Goal: Task Accomplishment & Management: Complete application form

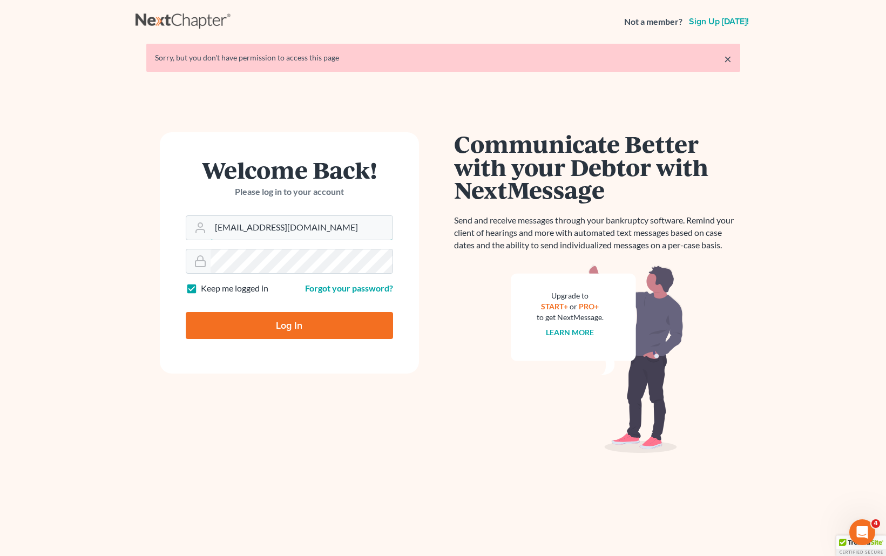
drag, startPoint x: 319, startPoint y: 230, endPoint x: 183, endPoint y: 231, distance: 136.1
click at [183, 231] on form "Welcome Back! Please log in to your account Email Address brittcostomarnold@gma…" at bounding box center [289, 252] width 259 height 241
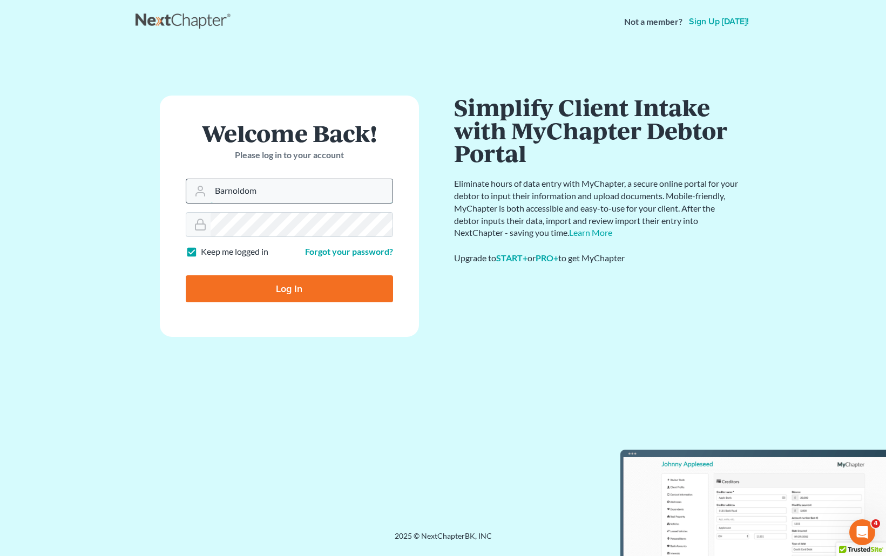
click at [266, 187] on input "Barnoldom" at bounding box center [302, 191] width 182 height 24
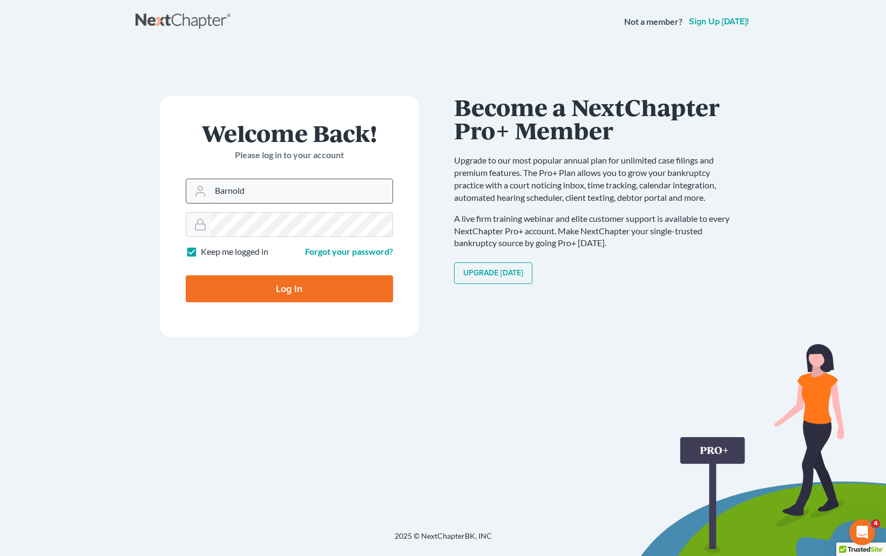
type input "[EMAIL_ADDRESS][DOMAIN_NAME]"
click at [198, 227] on div at bounding box center [289, 224] width 207 height 25
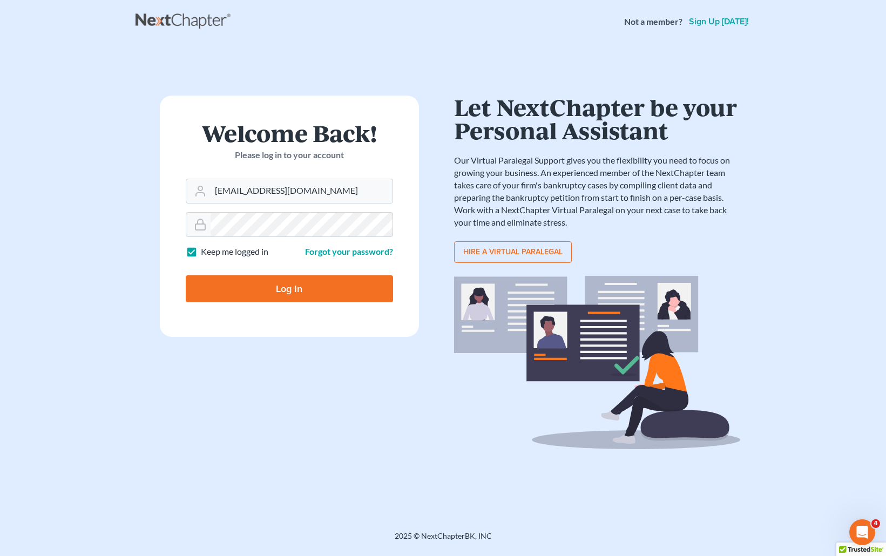
click at [254, 291] on input "Log In" at bounding box center [289, 288] width 207 height 27
type input "Thinking..."
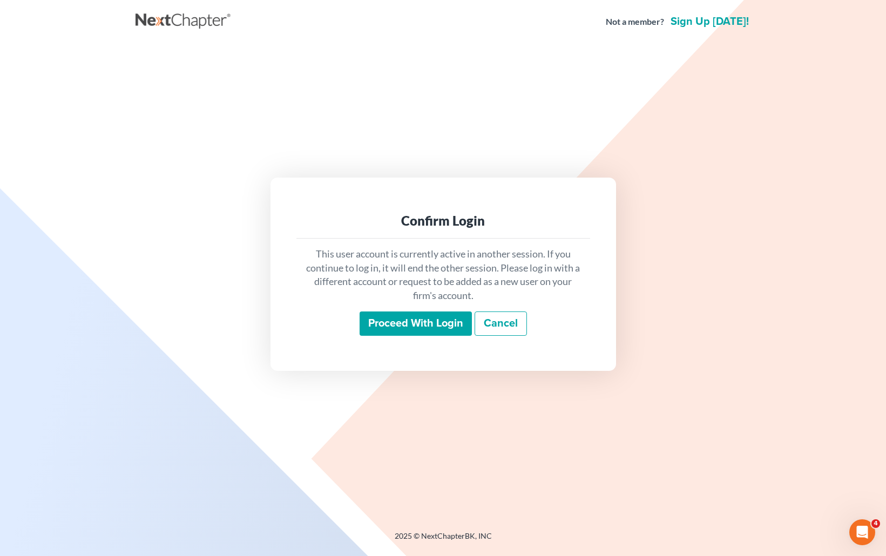
click at [442, 318] on input "Proceed with login" at bounding box center [416, 324] width 112 height 25
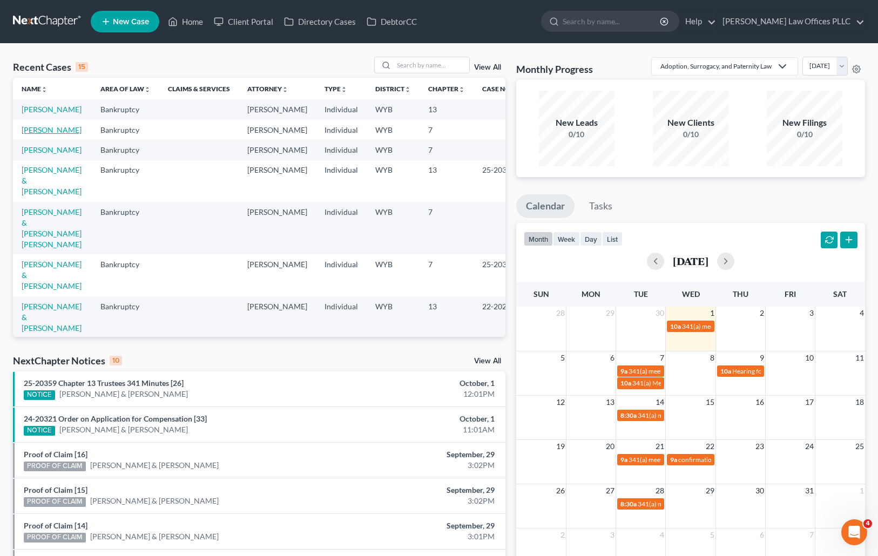
click at [37, 134] on link "Cook, Kathy" at bounding box center [52, 129] width 60 height 9
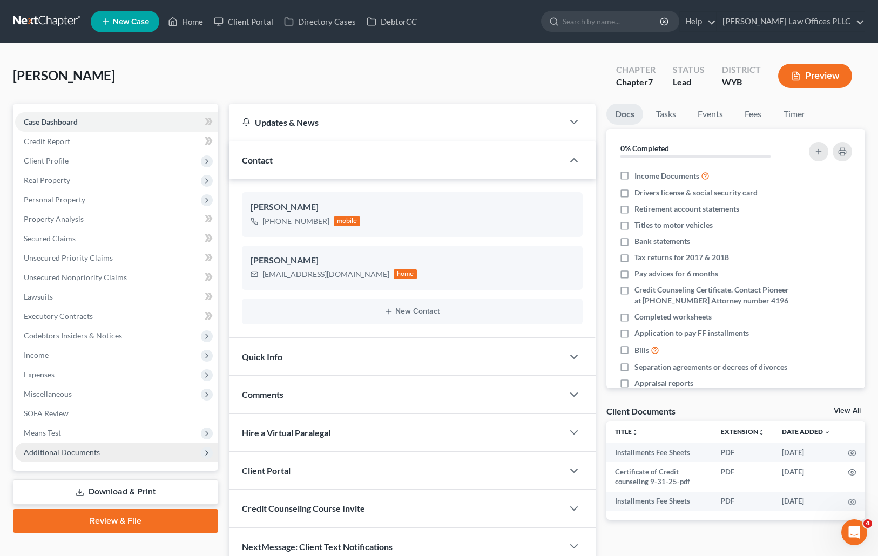
click at [84, 448] on span "Additional Documents" at bounding box center [62, 452] width 76 height 9
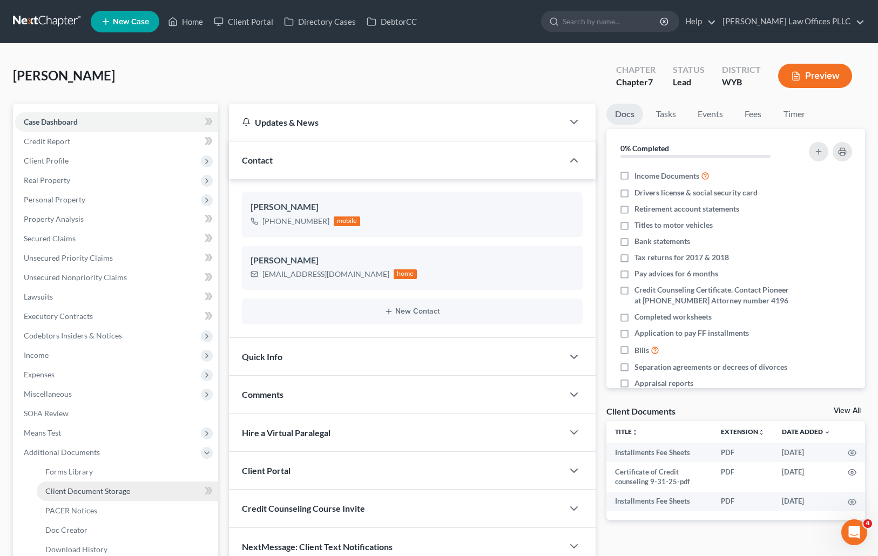
click at [106, 488] on span "Client Document Storage" at bounding box center [87, 491] width 85 height 9
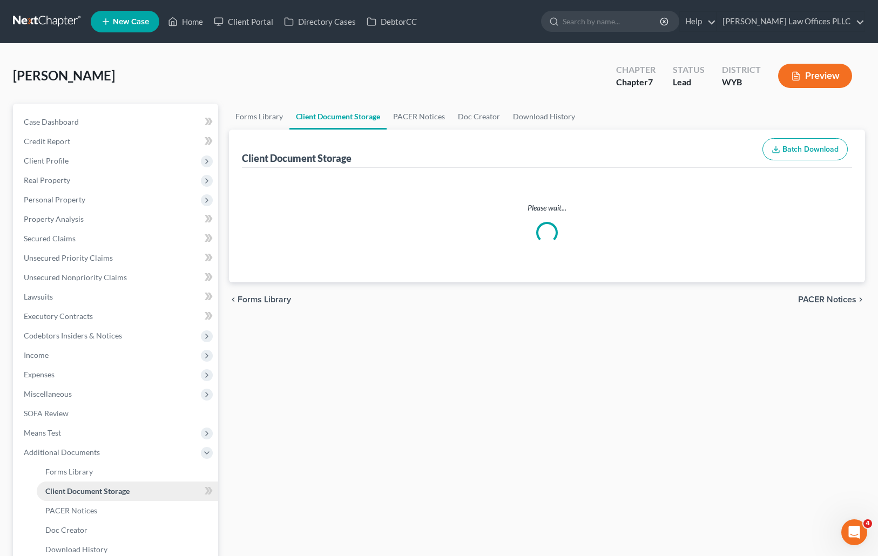
select select "4"
select select "0"
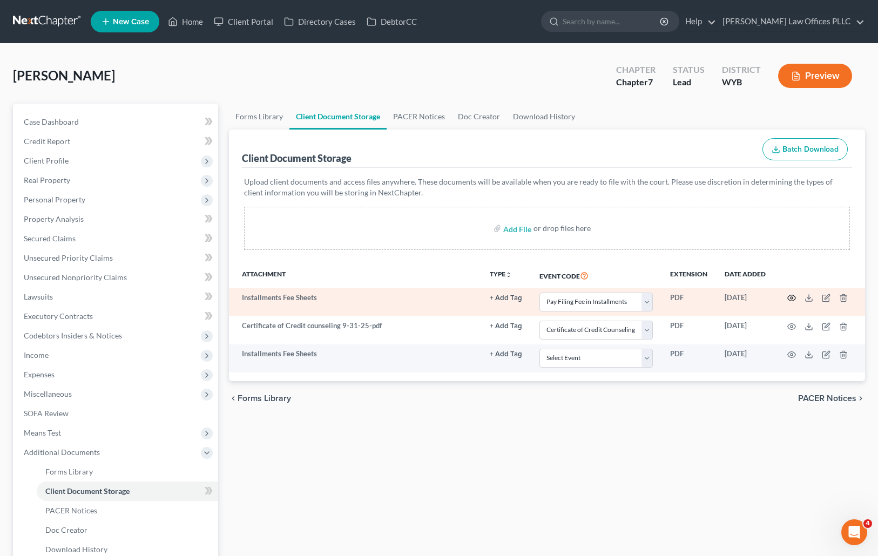
click at [792, 295] on icon "button" at bounding box center [792, 298] width 8 height 6
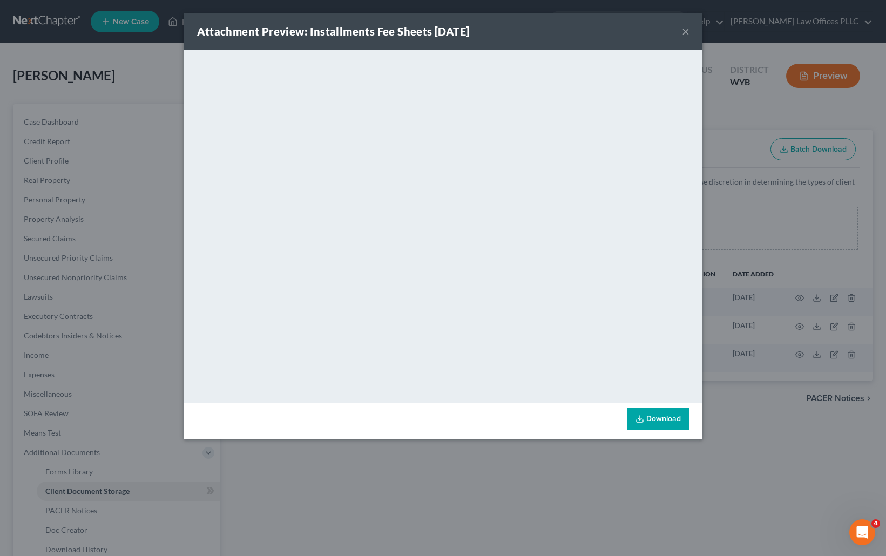
click at [685, 30] on button "×" at bounding box center [686, 31] width 8 height 13
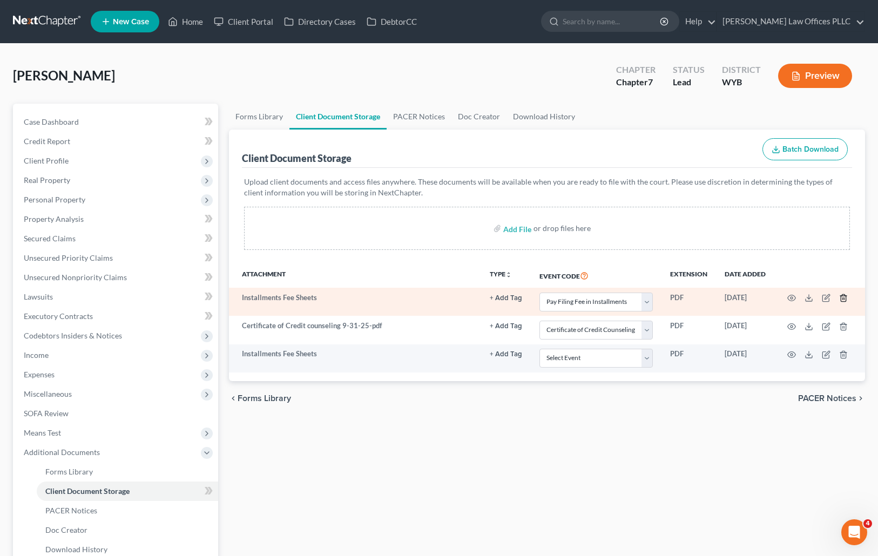
click at [843, 296] on polyline "button" at bounding box center [843, 296] width 6 height 0
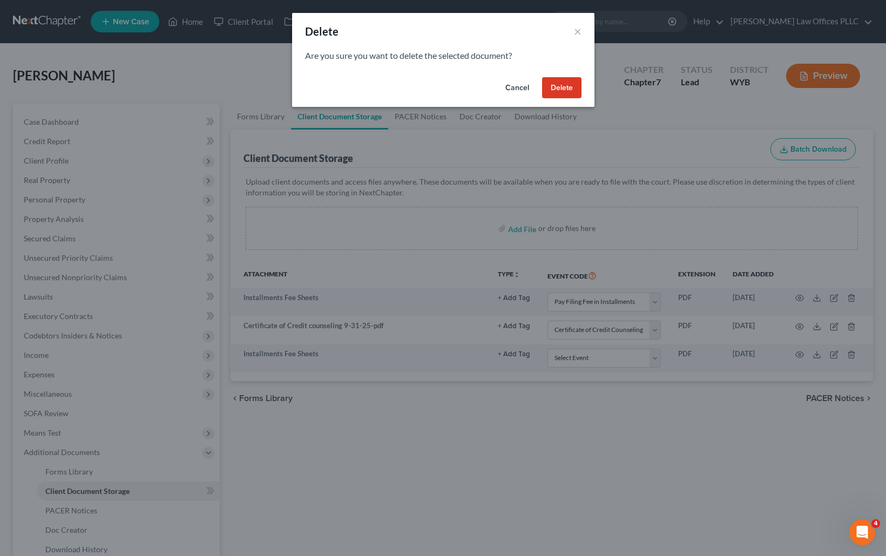
click at [553, 87] on button "Delete" at bounding box center [561, 88] width 39 height 22
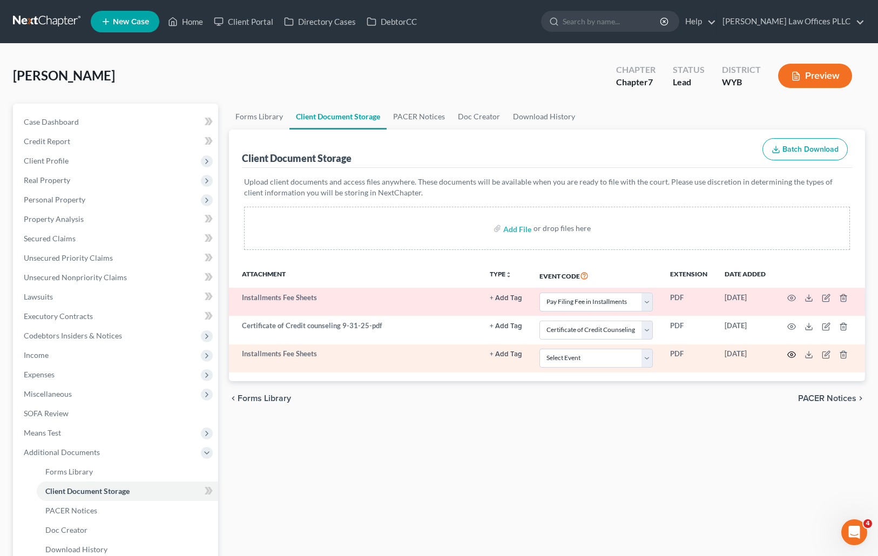
click at [795, 352] on div "Attachment TYPE unfold_more NONE 341 Meeting 341 Meeting Concluded 341 Meeting …" at bounding box center [547, 322] width 637 height 118
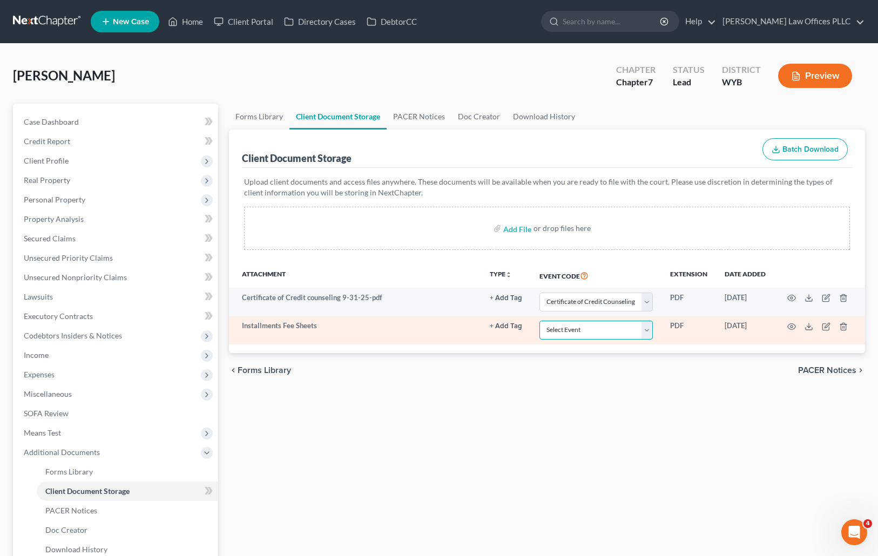
click at [648, 329] on select "Select Event Certificate of Credit Counseling Chapter 13 Plan Domestic Support …" at bounding box center [596, 330] width 113 height 19
select select "4"
click at [540, 321] on select "Select Event Certificate of Credit Counseling Chapter 13 Plan Domestic Support …" at bounding box center [596, 330] width 113 height 19
click at [790, 326] on icon "button" at bounding box center [792, 326] width 9 height 9
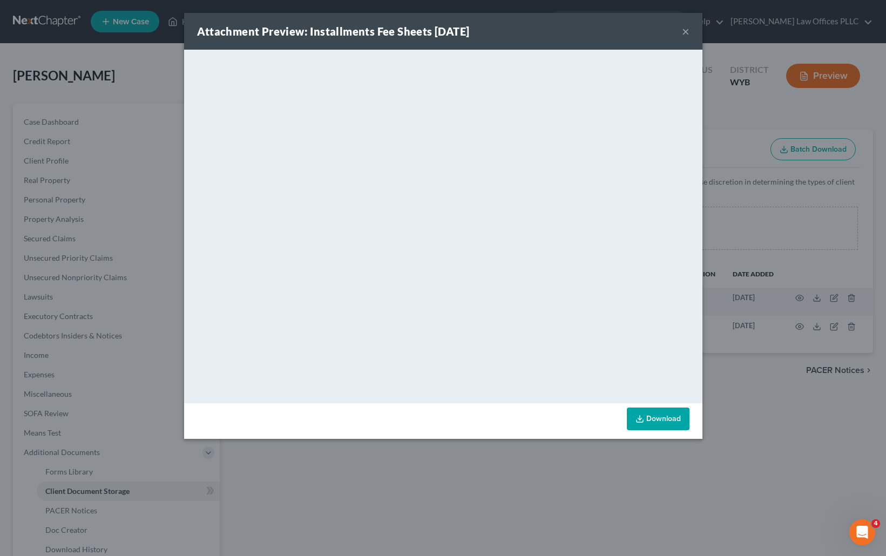
click at [683, 30] on button "×" at bounding box center [686, 31] width 8 height 13
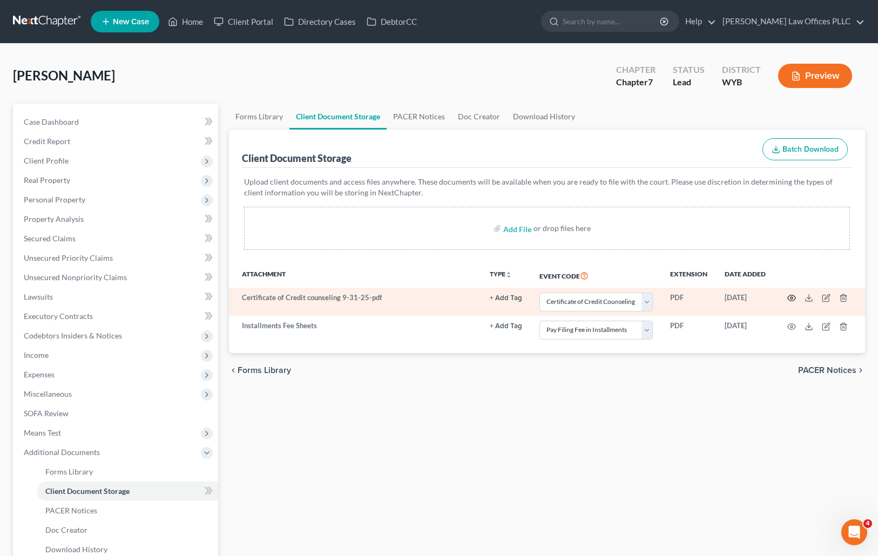
click at [795, 295] on icon "button" at bounding box center [792, 298] width 9 height 9
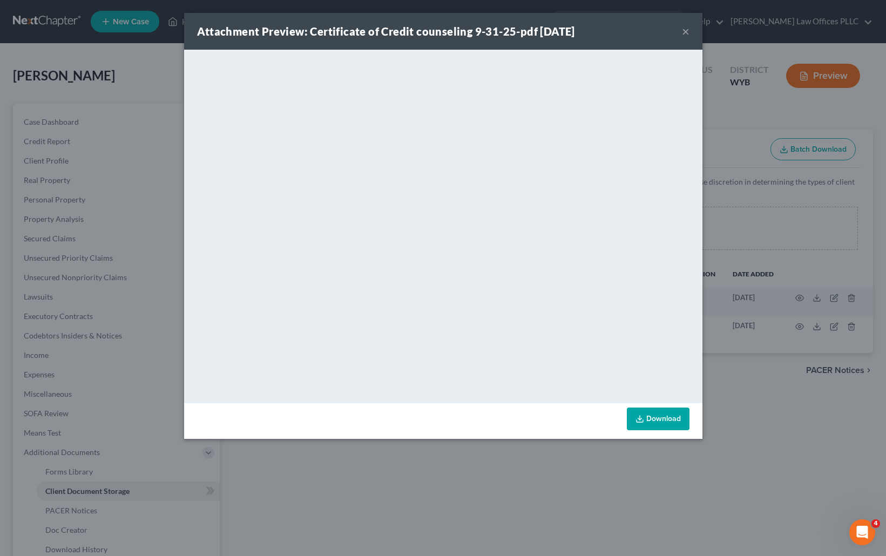
click at [685, 30] on button "×" at bounding box center [686, 31] width 8 height 13
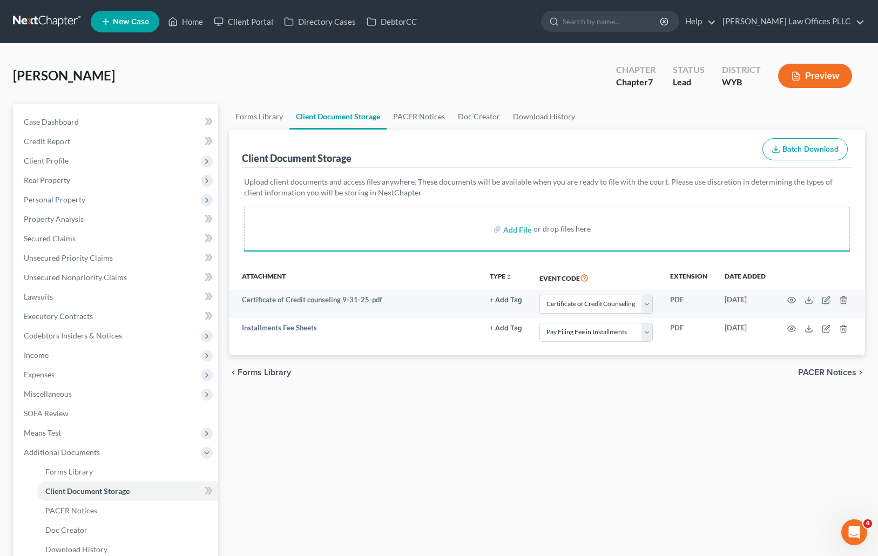
select select "0"
select select "4"
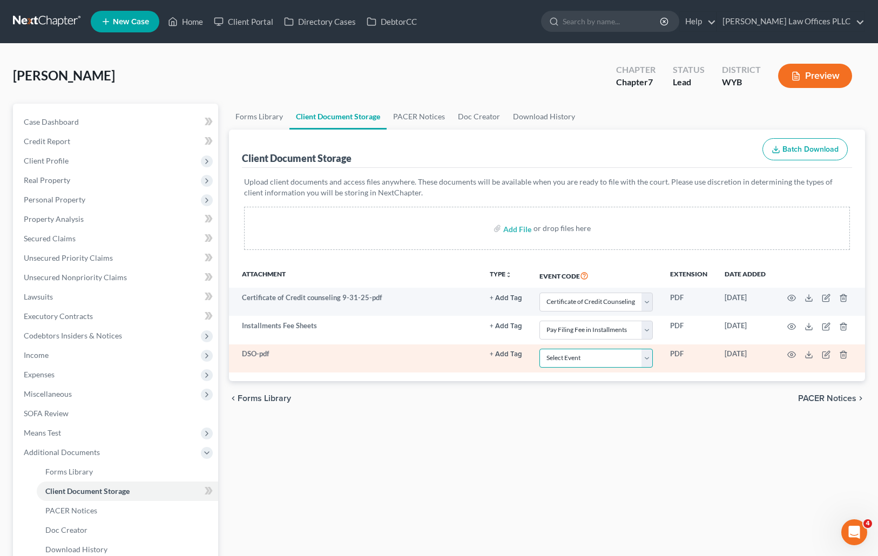
click at [648, 359] on select "Select Event Certificate of Credit Counseling Chapter 13 Plan Domestic Support …" at bounding box center [596, 358] width 113 height 19
select select "2"
click at [540, 349] on select "Select Event Certificate of Credit Counseling Chapter 13 Plan Domestic Support …" at bounding box center [596, 358] width 113 height 19
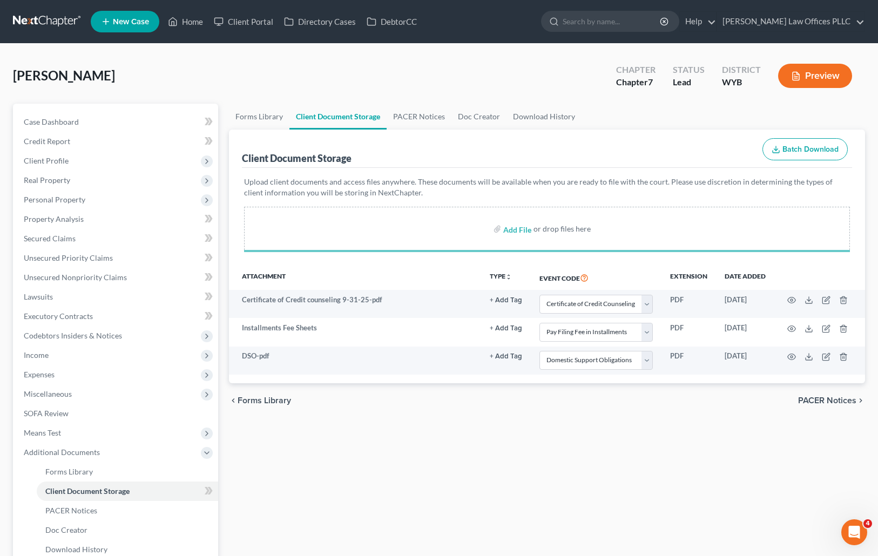
select select "0"
select select "4"
select select "2"
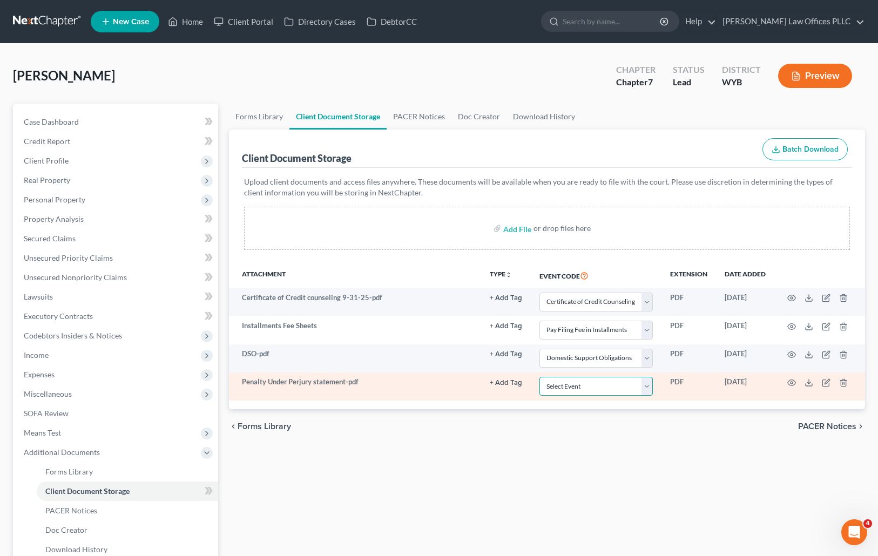
click at [647, 388] on select "Select Event Certificate of Credit Counseling Chapter 13 Plan Domestic Support …" at bounding box center [596, 386] width 113 height 19
select select "3"
click at [540, 377] on select "Select Event Certificate of Credit Counseling Chapter 13 Plan Domestic Support …" at bounding box center [596, 386] width 113 height 19
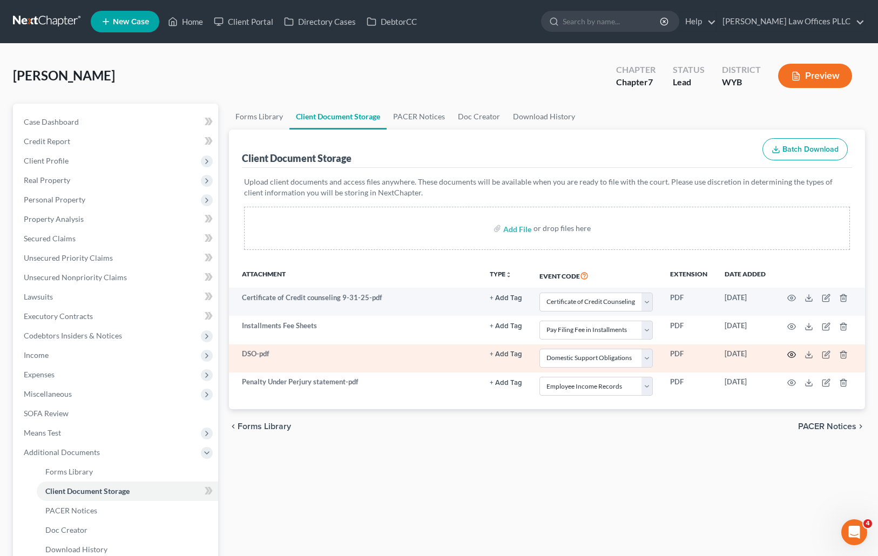
click at [790, 352] on icon "button" at bounding box center [792, 355] width 8 height 6
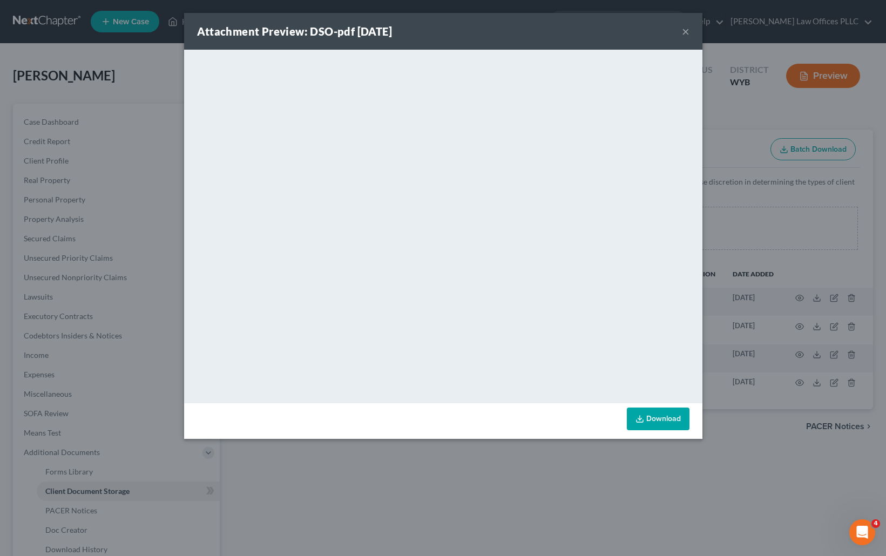
click at [684, 27] on button "×" at bounding box center [686, 31] width 8 height 13
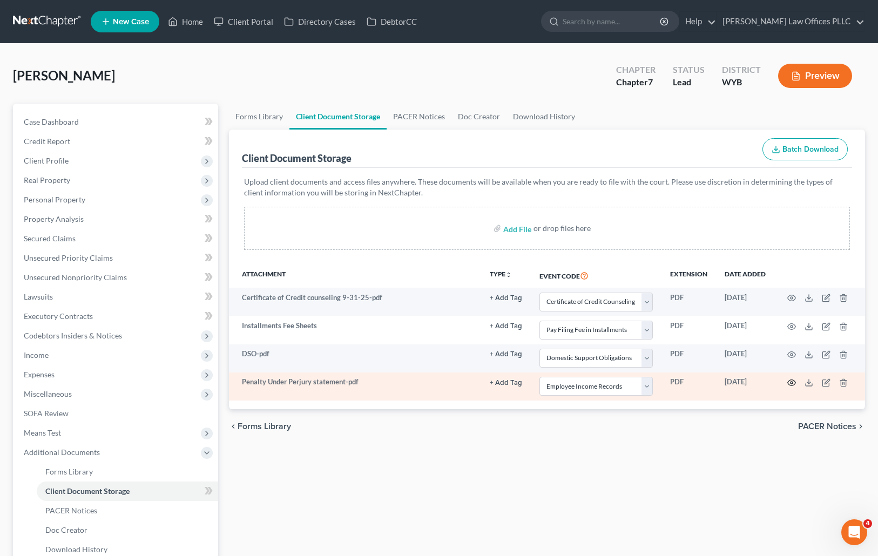
click at [793, 382] on icon "button" at bounding box center [792, 383] width 9 height 9
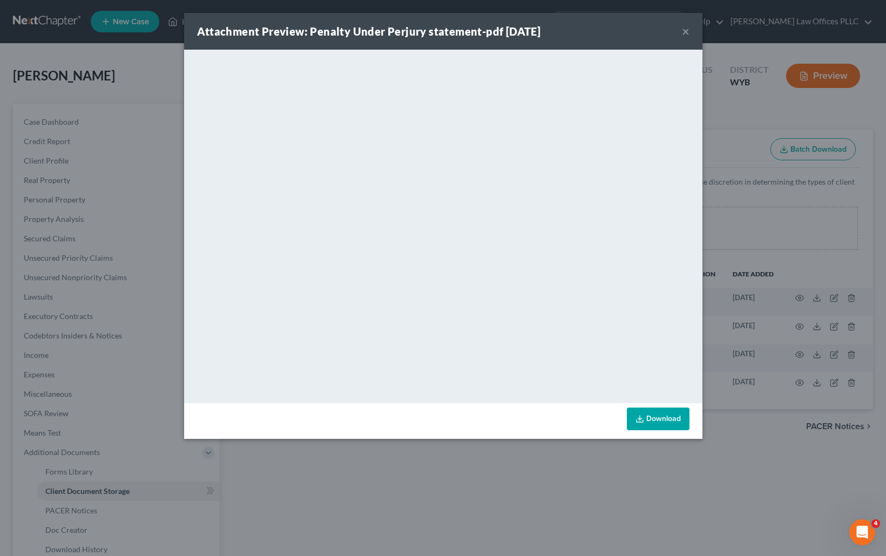
click at [684, 29] on button "×" at bounding box center [686, 31] width 8 height 13
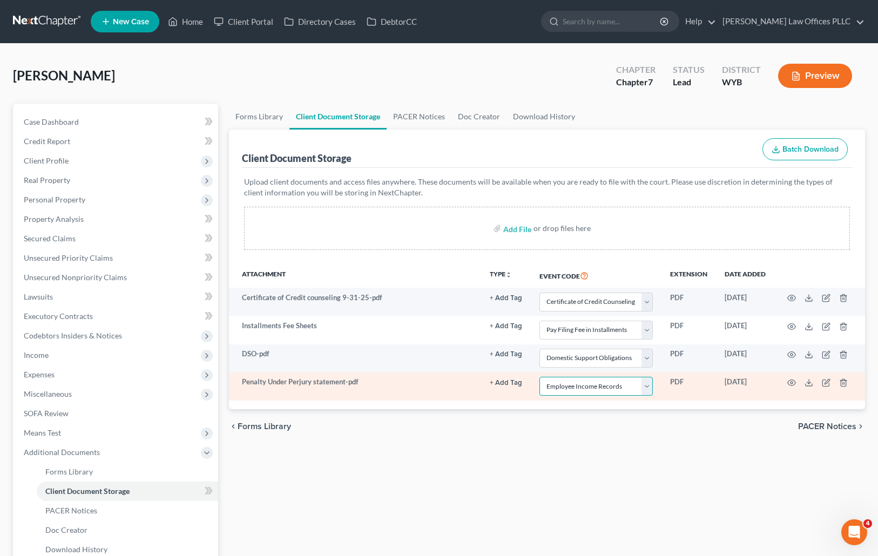
click at [647, 387] on select "Select Event Certificate of Credit Counseling Chapter 13 Plan Domestic Support …" at bounding box center [596, 386] width 113 height 19
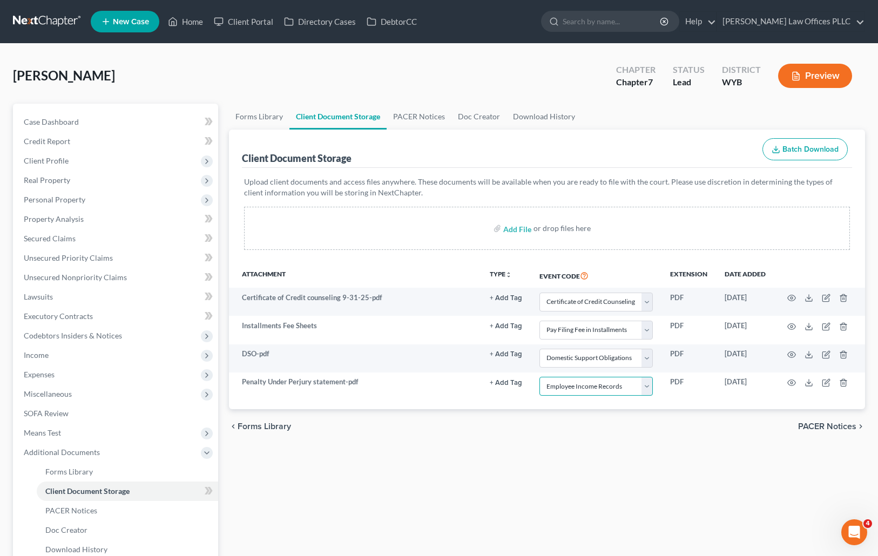
scroll to position [115, 0]
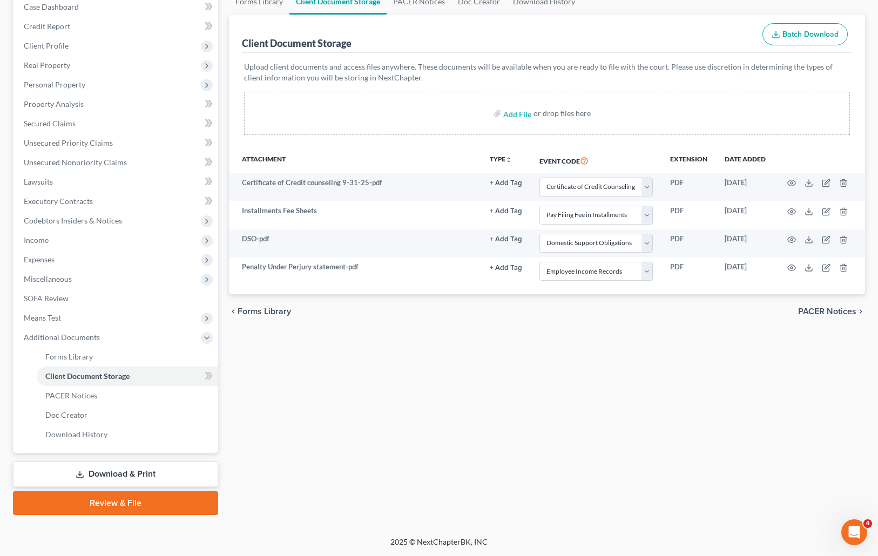
click at [132, 473] on link "Download & Print" at bounding box center [115, 474] width 205 height 25
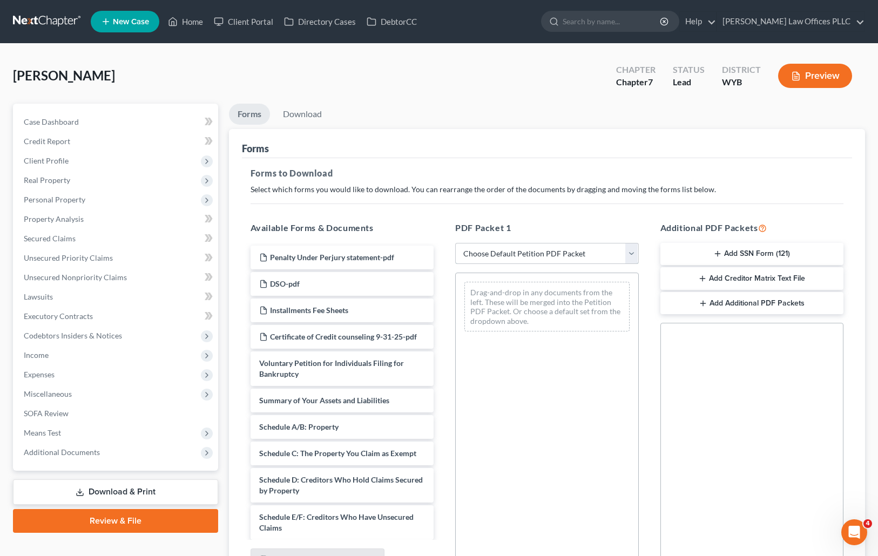
click at [632, 253] on select "Choose Default Petition PDF Packet Complete Bankruptcy Petition (all forms and …" at bounding box center [547, 254] width 184 height 22
select select "4"
click at [455, 243] on select "Choose Default Petition PDF Packet Complete Bankruptcy Petition (all forms and …" at bounding box center [547, 254] width 184 height 22
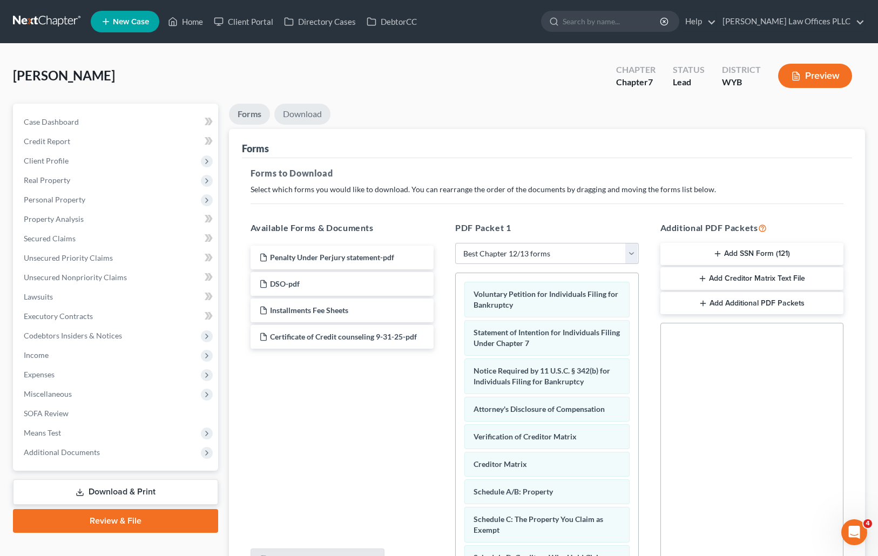
click at [304, 112] on link "Download" at bounding box center [302, 114] width 56 height 21
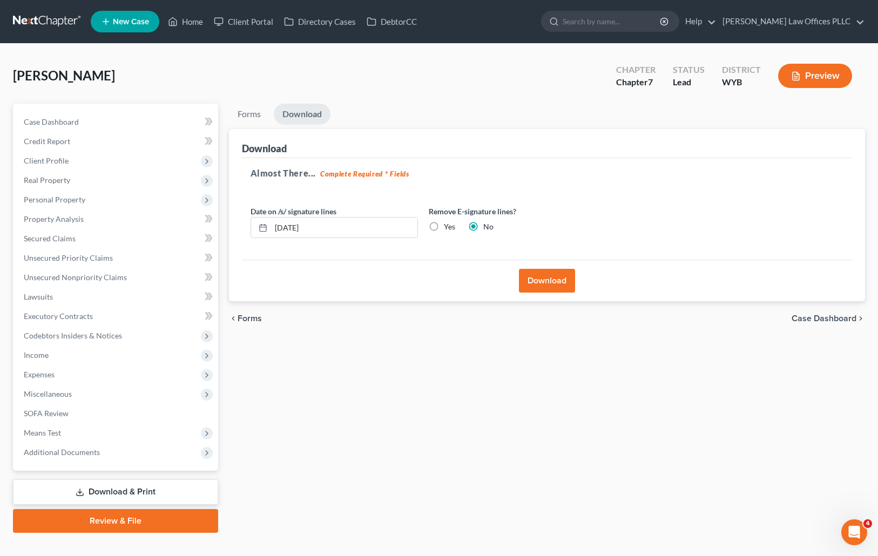
click at [129, 520] on link "Review & File" at bounding box center [115, 521] width 205 height 24
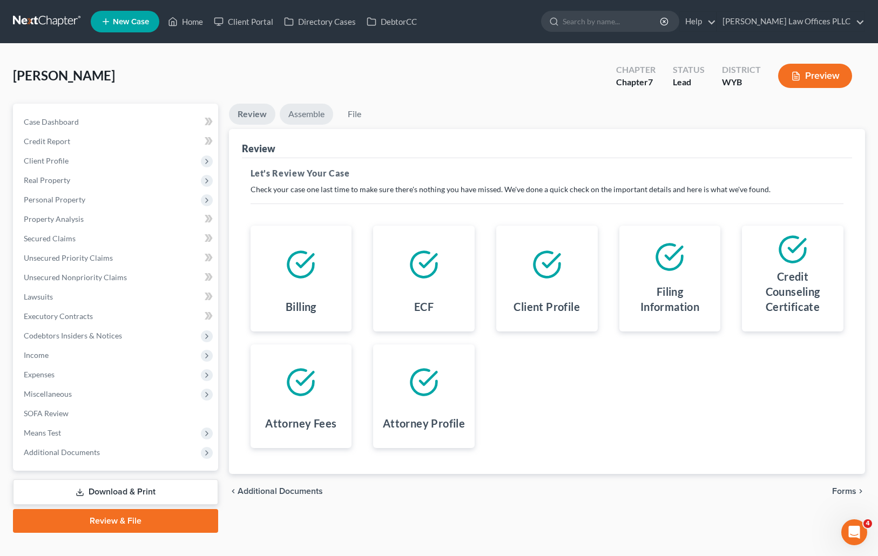
click at [309, 112] on link "Assemble" at bounding box center [306, 114] width 53 height 21
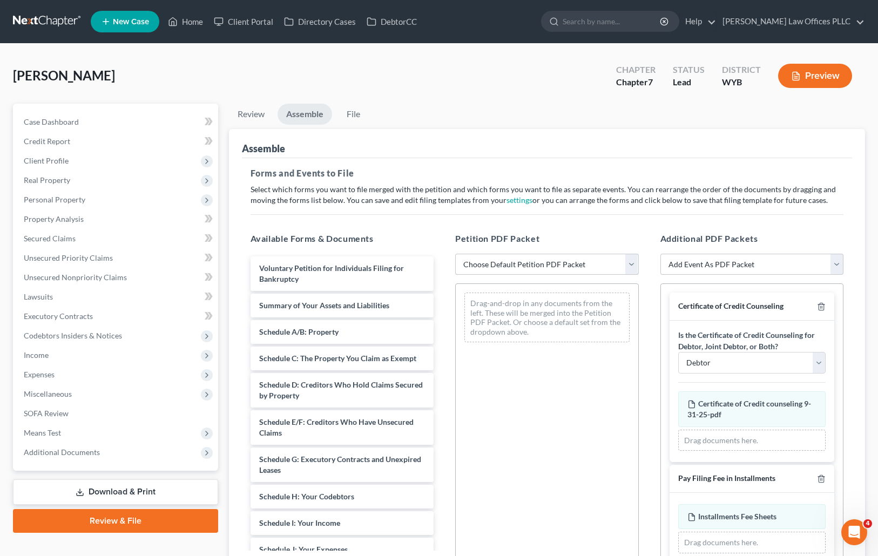
click at [632, 262] on select "Choose Default Petition PDF Packet Complete Bankruptcy Petition (all forms and …" at bounding box center [547, 265] width 184 height 22
select select "4"
click at [455, 254] on select "Choose Default Petition PDF Packet Complete Bankruptcy Petition (all forms and …" at bounding box center [547, 265] width 184 height 22
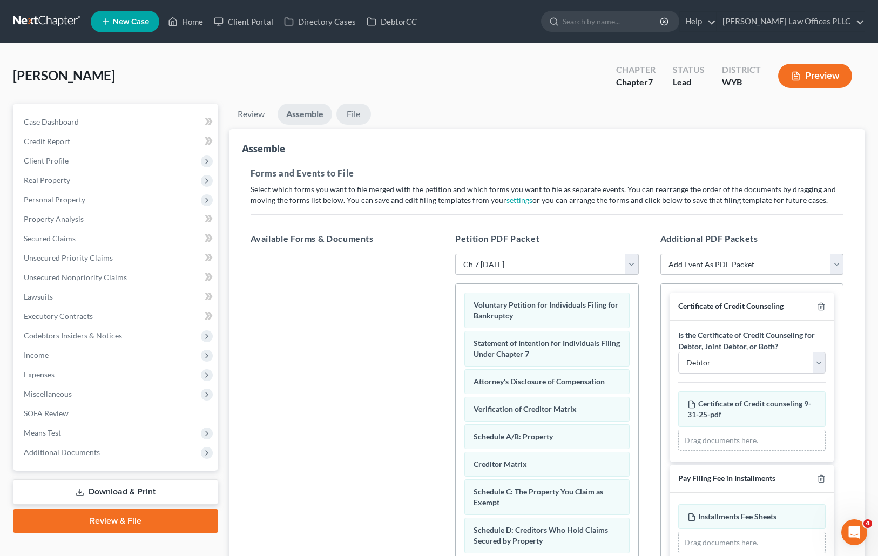
click at [355, 114] on link "File" at bounding box center [353, 114] width 35 height 21
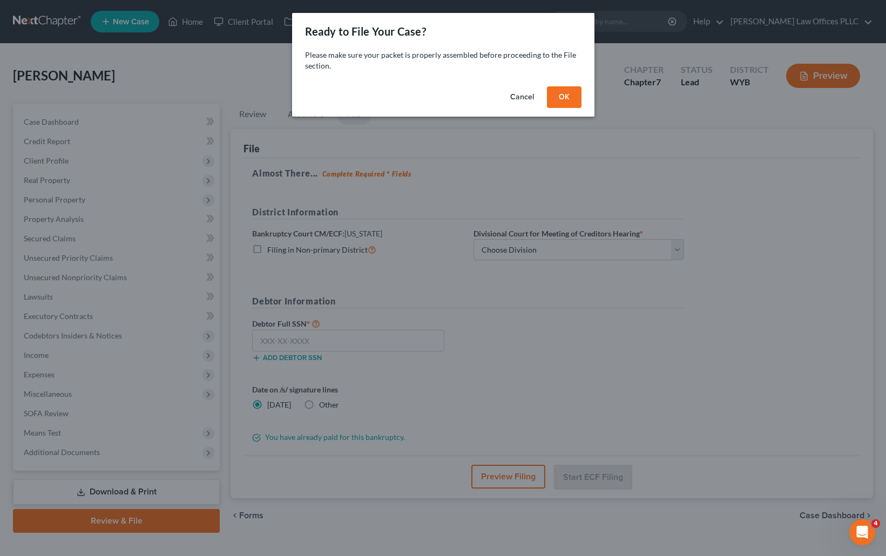
click at [571, 94] on button "OK" at bounding box center [564, 97] width 35 height 22
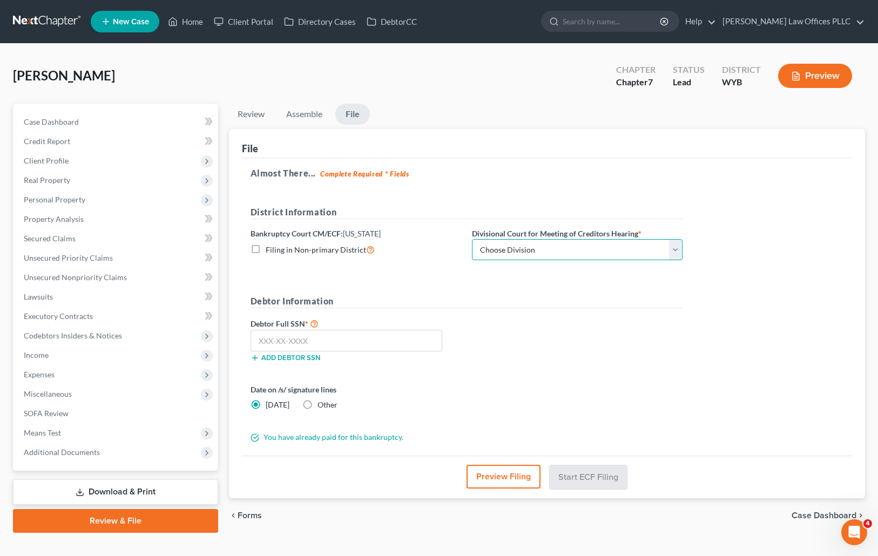
click at [679, 252] on select "Choose Division Cheyenne" at bounding box center [577, 250] width 211 height 22
select select "0"
click at [472, 239] on select "Choose Division Cheyenne" at bounding box center [577, 250] width 211 height 22
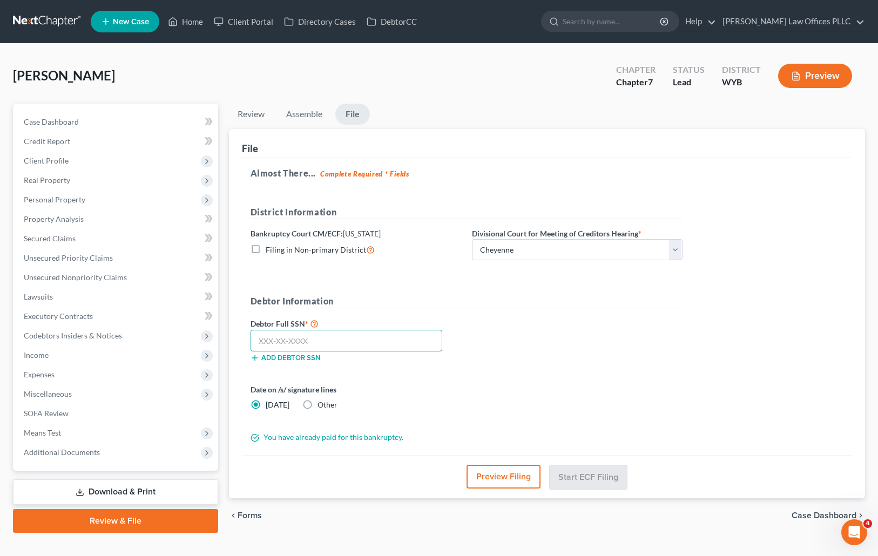
click at [257, 346] on input "text" at bounding box center [347, 341] width 192 height 22
type input "528-76-2465"
click at [581, 478] on button "Start ECF Filing" at bounding box center [588, 477] width 77 height 24
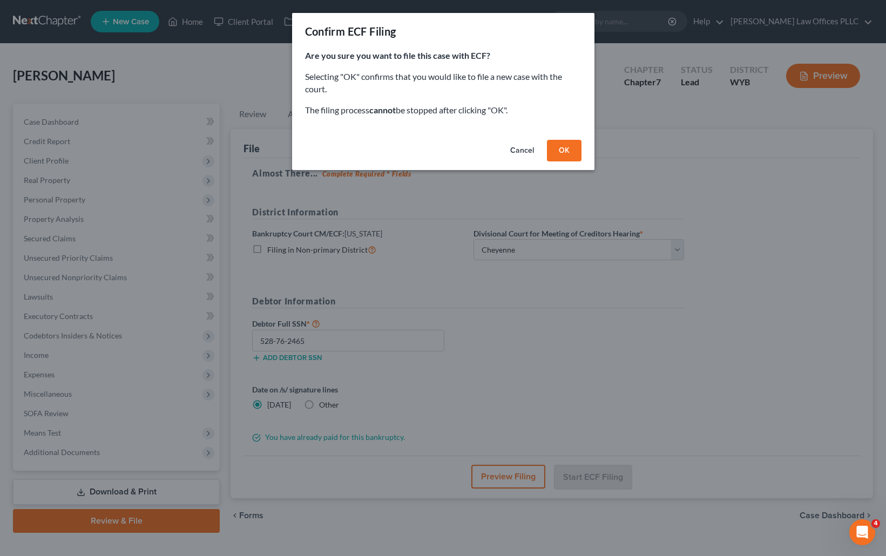
click at [570, 145] on button "OK" at bounding box center [564, 151] width 35 height 22
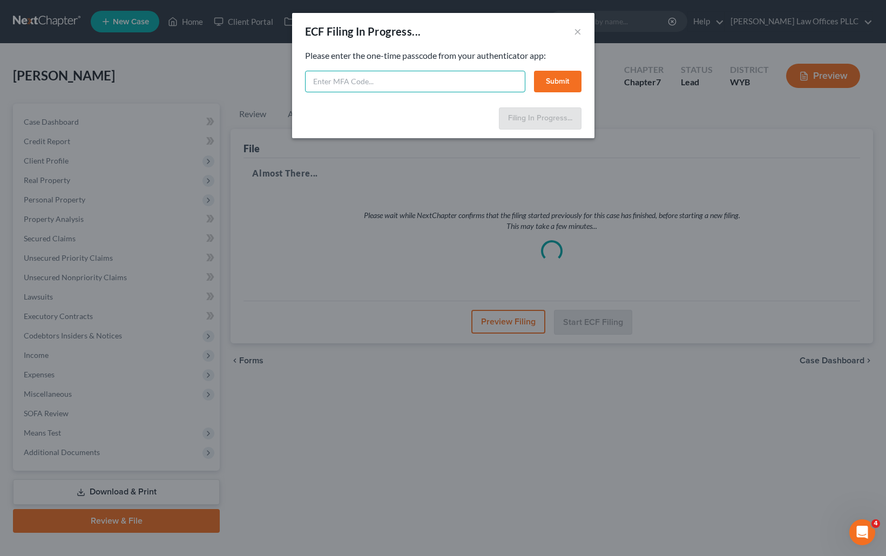
click at [326, 82] on input "text" at bounding box center [415, 82] width 220 height 22
type input "405529"
click at [561, 79] on button "Submit" at bounding box center [558, 82] width 48 height 22
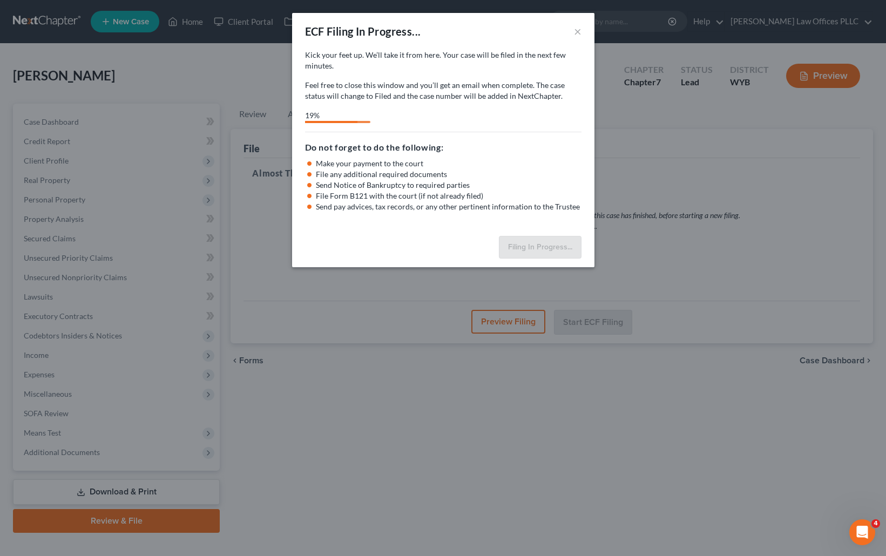
click at [644, 440] on div "ECF Filing In Progress... × Kick your feet up. We’ll take it from here. Your ca…" at bounding box center [443, 278] width 886 height 556
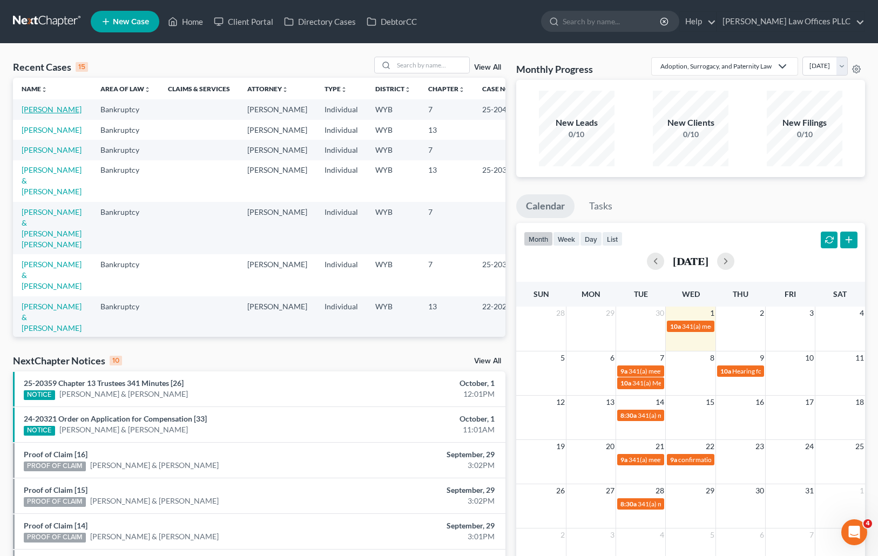
click at [35, 109] on link "[PERSON_NAME]" at bounding box center [52, 109] width 60 height 9
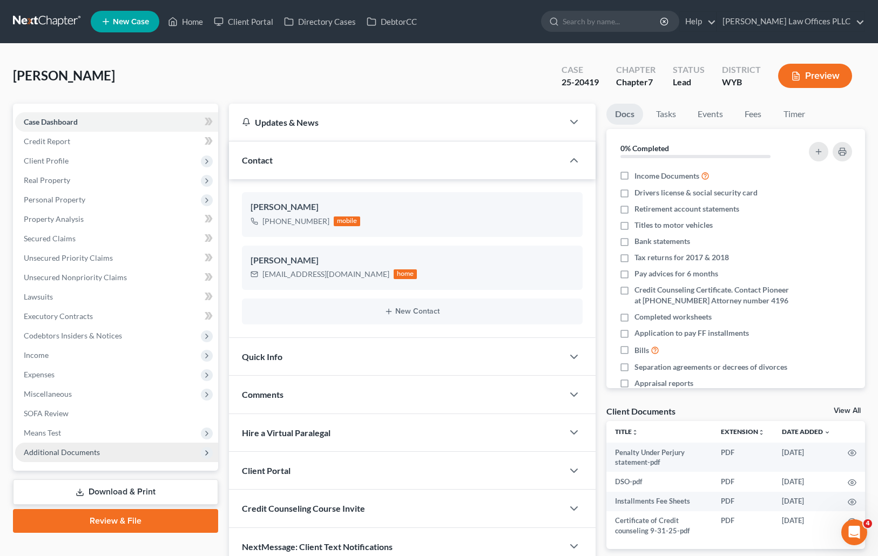
click at [67, 449] on span "Additional Documents" at bounding box center [62, 452] width 76 height 9
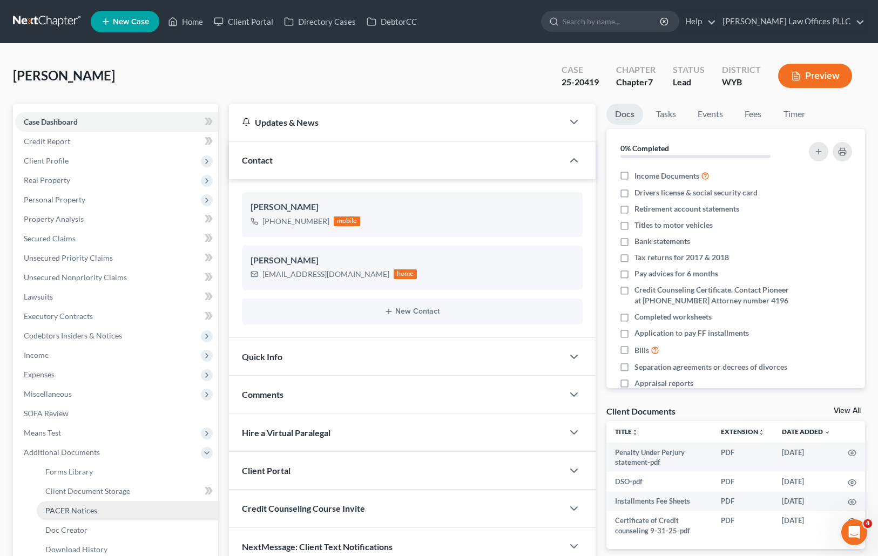
click at [67, 507] on span "PACER Notices" at bounding box center [71, 510] width 52 height 9
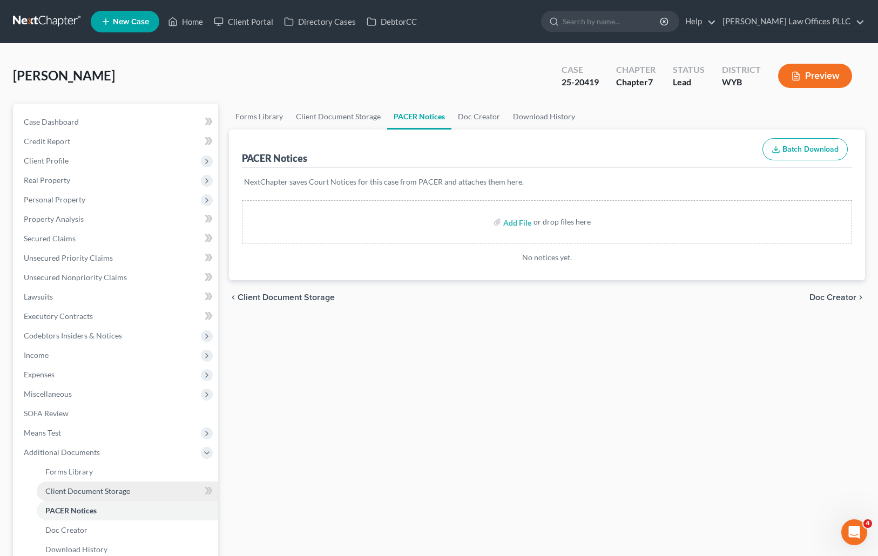
click at [91, 488] on span "Client Document Storage" at bounding box center [87, 491] width 85 height 9
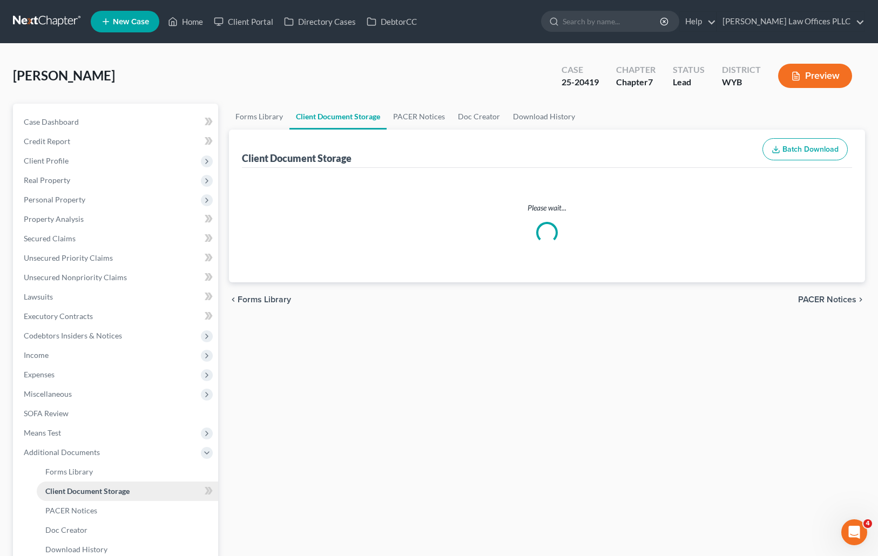
select select "0"
select select "4"
select select "2"
select select "3"
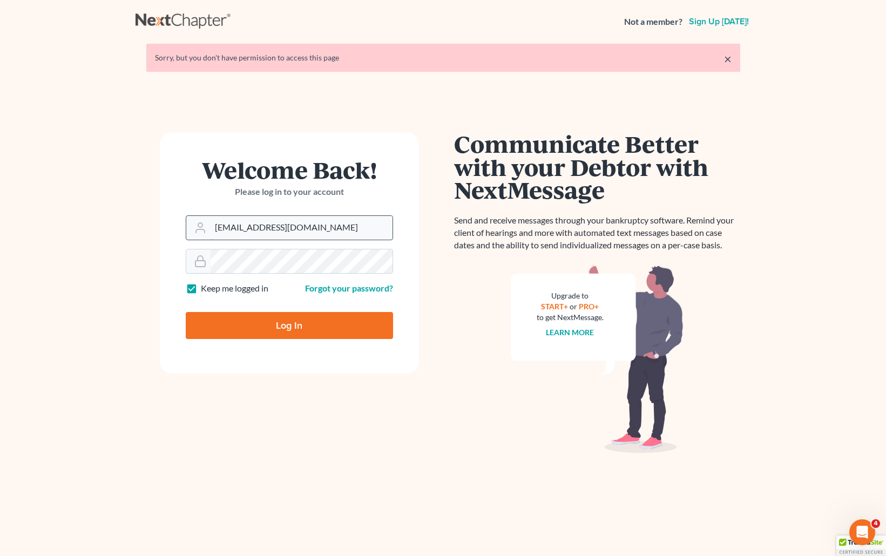
click at [322, 232] on input "brittcostomarnold@gmail.com" at bounding box center [302, 228] width 182 height 24
drag, startPoint x: 334, startPoint y: 228, endPoint x: 188, endPoint y: 225, distance: 145.9
click at [188, 225] on div "brittcostomarnold@gmail.com" at bounding box center [289, 228] width 207 height 25
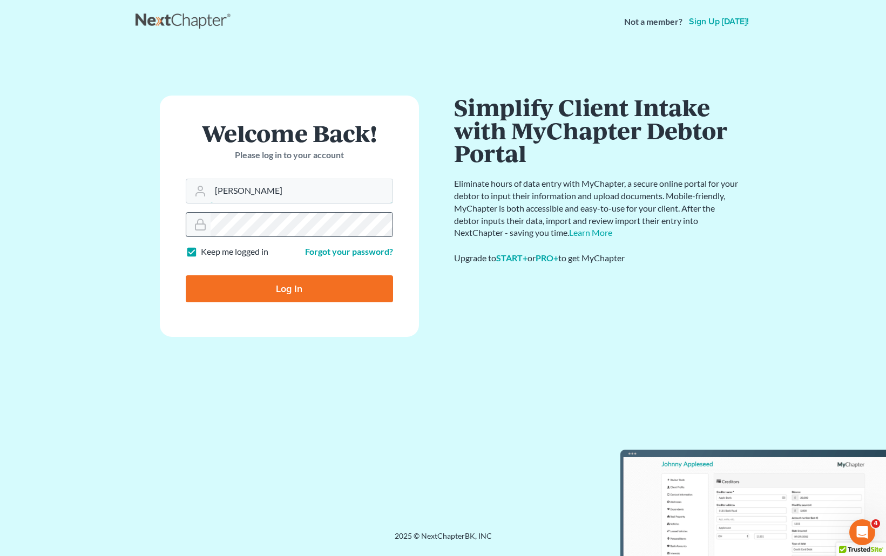
type input "[EMAIL_ADDRESS][DOMAIN_NAME]"
click at [182, 225] on form "Welcome Back! Please log in to your account Email Address barnold@arnoldlawoffi…" at bounding box center [289, 216] width 259 height 241
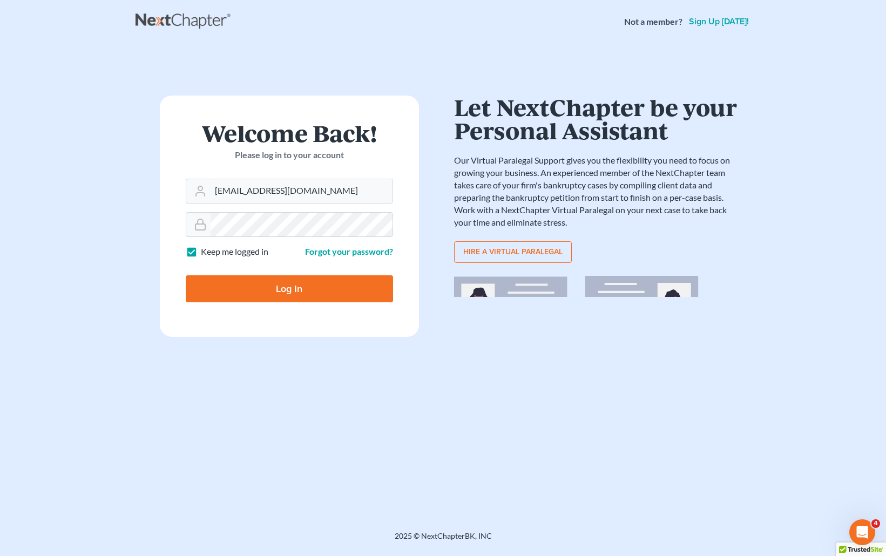
click at [236, 288] on input "Log In" at bounding box center [289, 288] width 207 height 27
type input "Thinking..."
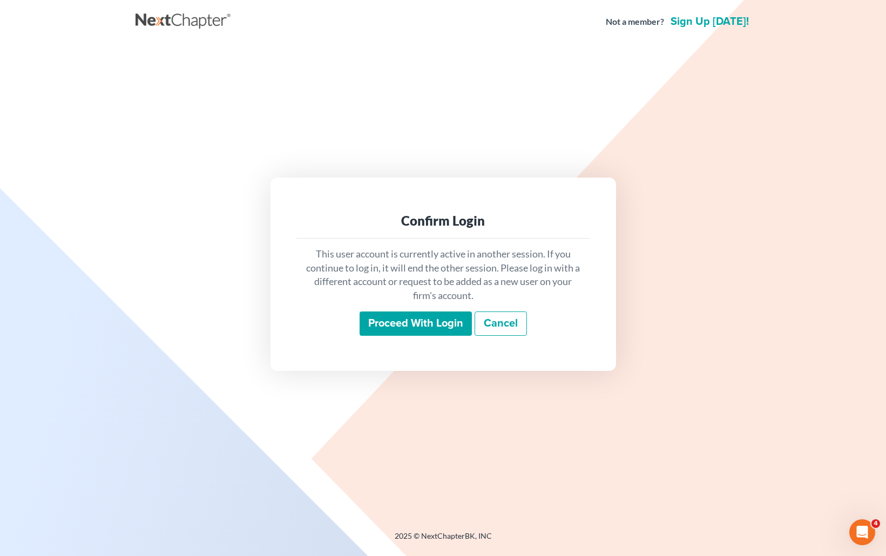
click at [422, 329] on input "Proceed with login" at bounding box center [416, 324] width 112 height 25
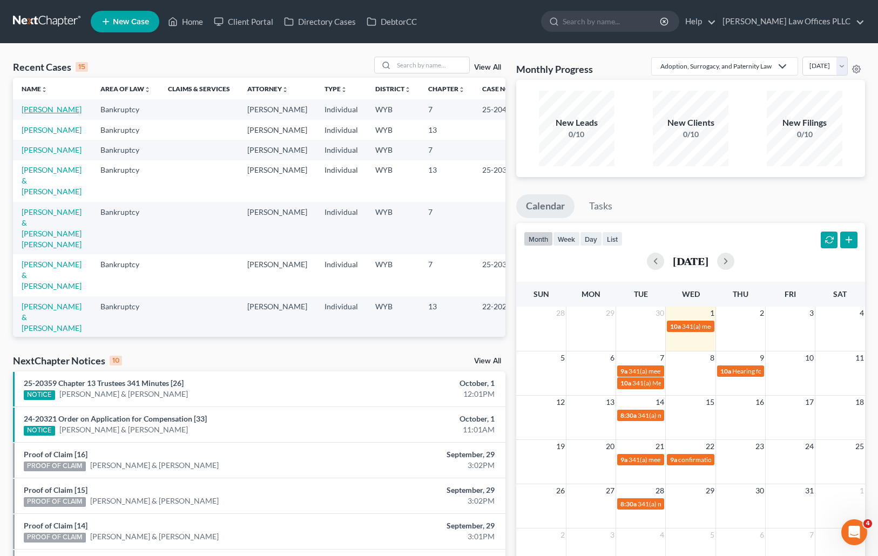
click at [49, 109] on link "[PERSON_NAME]" at bounding box center [52, 109] width 60 height 9
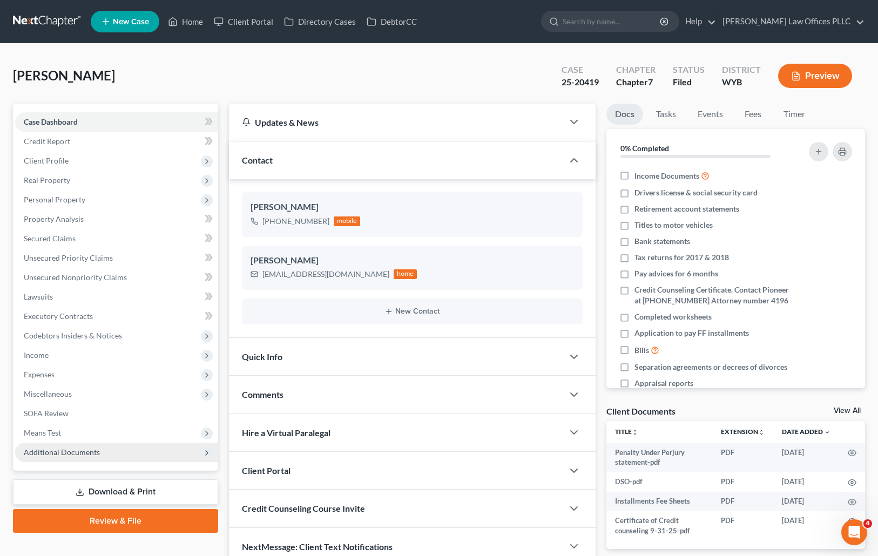
click at [70, 451] on span "Additional Documents" at bounding box center [62, 452] width 76 height 9
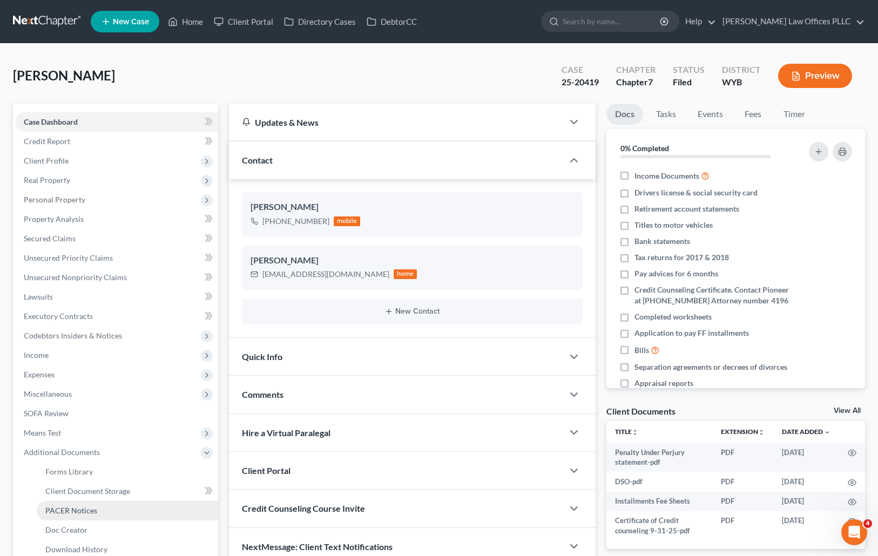
click at [90, 510] on span "PACER Notices" at bounding box center [71, 510] width 52 height 9
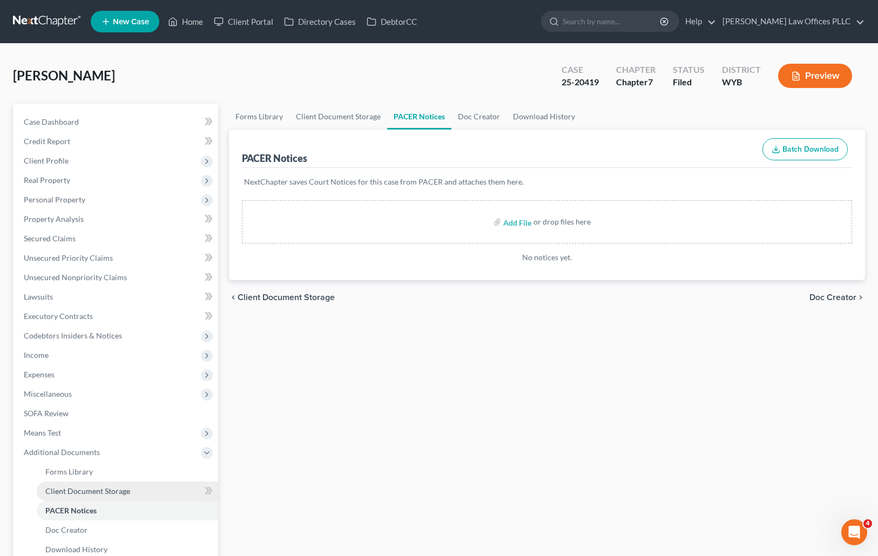
click at [102, 492] on span "Client Document Storage" at bounding box center [87, 491] width 85 height 9
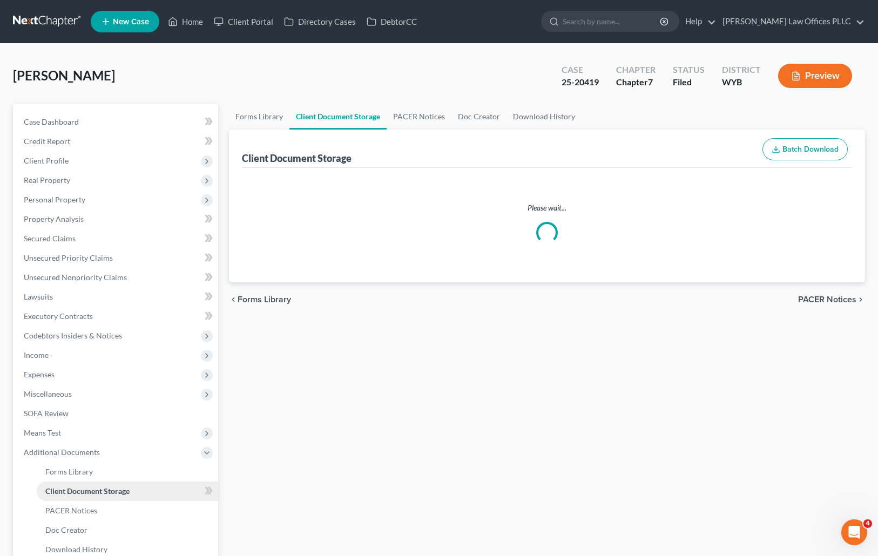
select select "0"
select select "4"
select select "2"
select select "3"
